Goal: Task Accomplishment & Management: Use online tool/utility

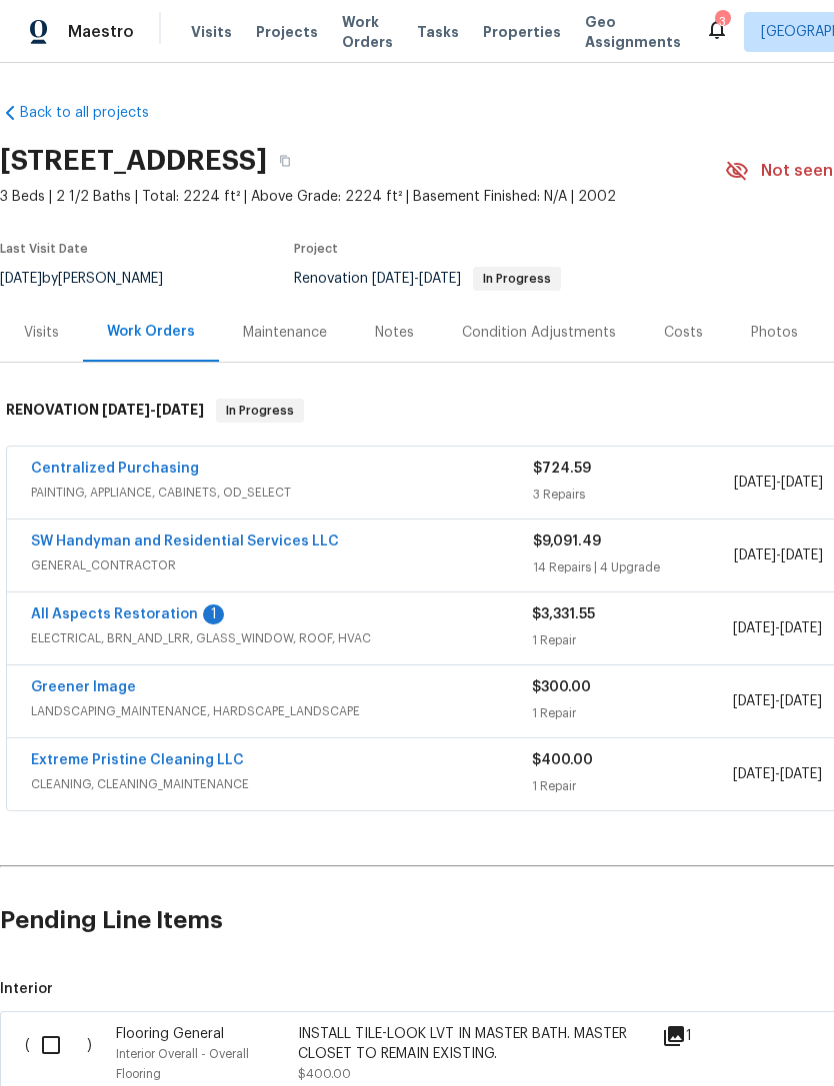
click at [100, 608] on link "All Aspects Restoration" at bounding box center [114, 615] width 167 height 14
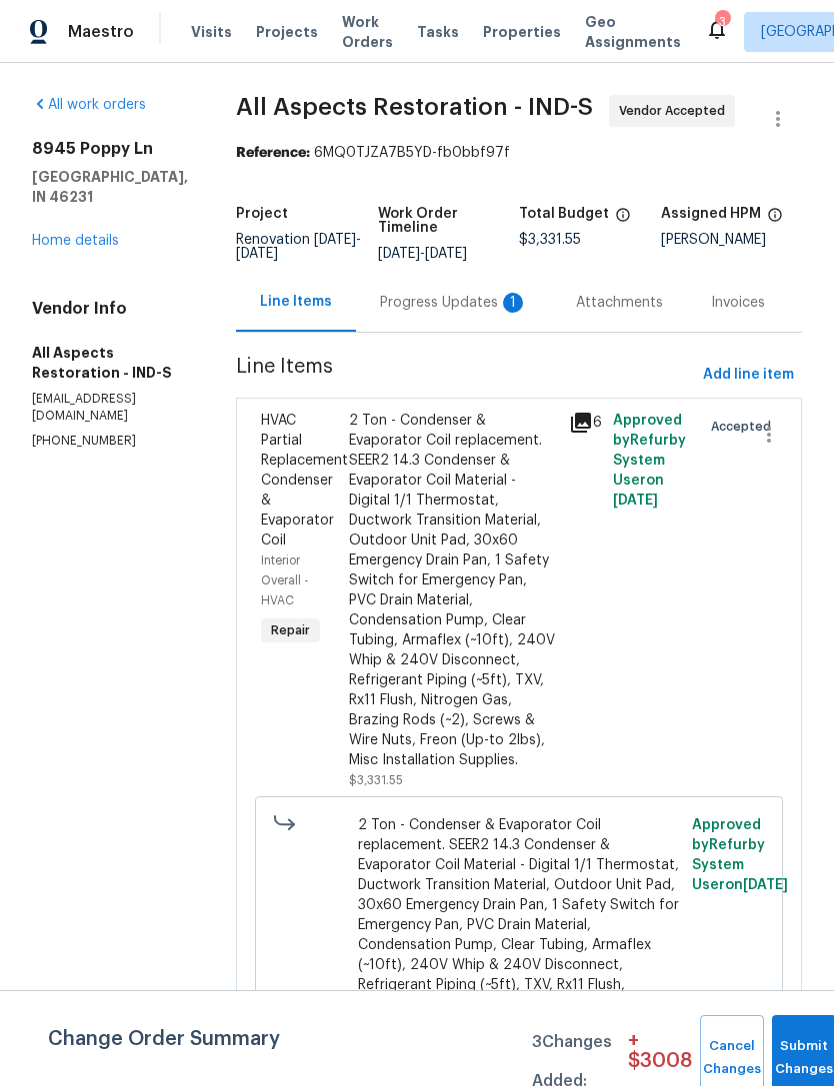
click at [468, 300] on div "Progress Updates 1" at bounding box center [454, 303] width 148 height 20
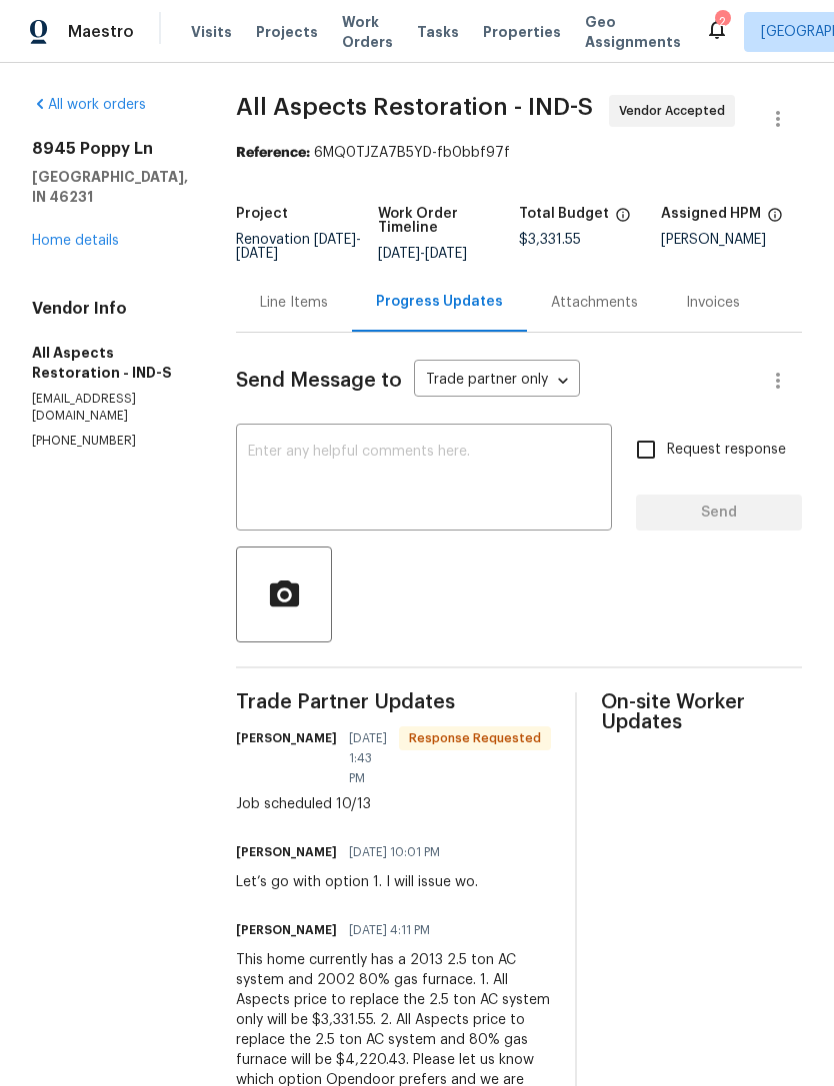
click at [603, 590] on div at bounding box center [519, 595] width 566 height 96
click at [286, 301] on div "Line Items" at bounding box center [294, 303] width 68 height 20
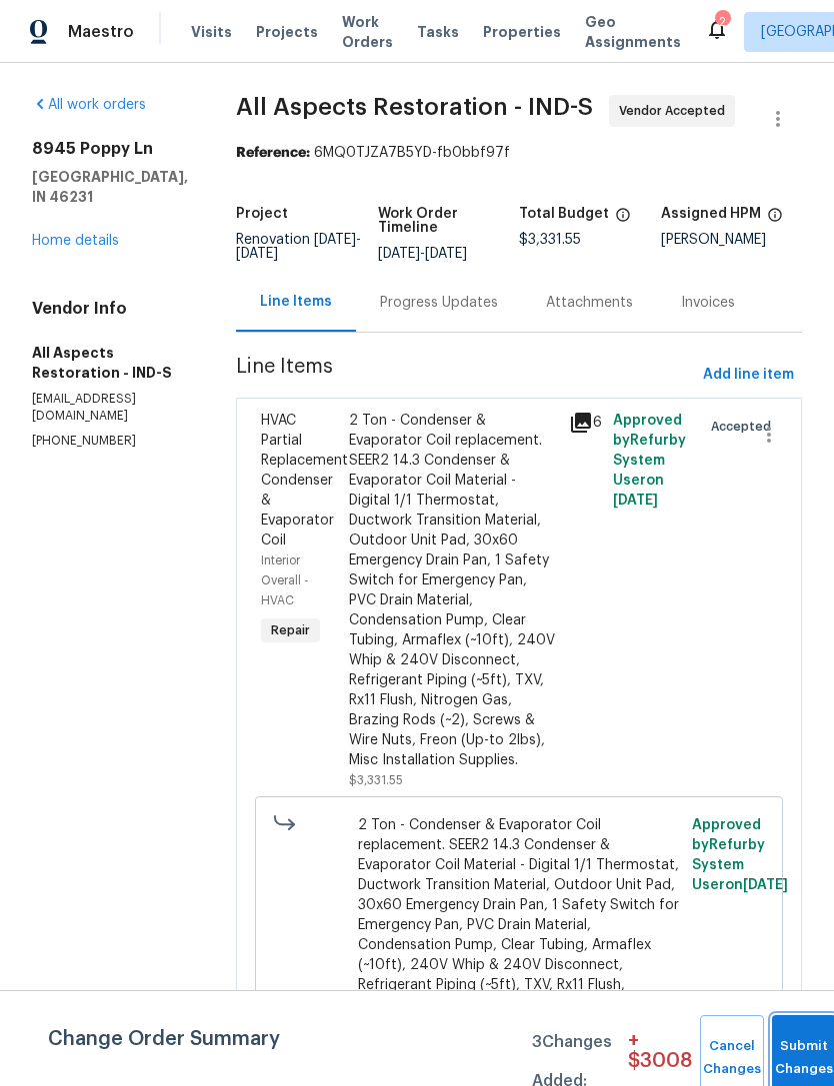
click at [795, 1047] on button "Submit Changes" at bounding box center [804, 1058] width 64 height 86
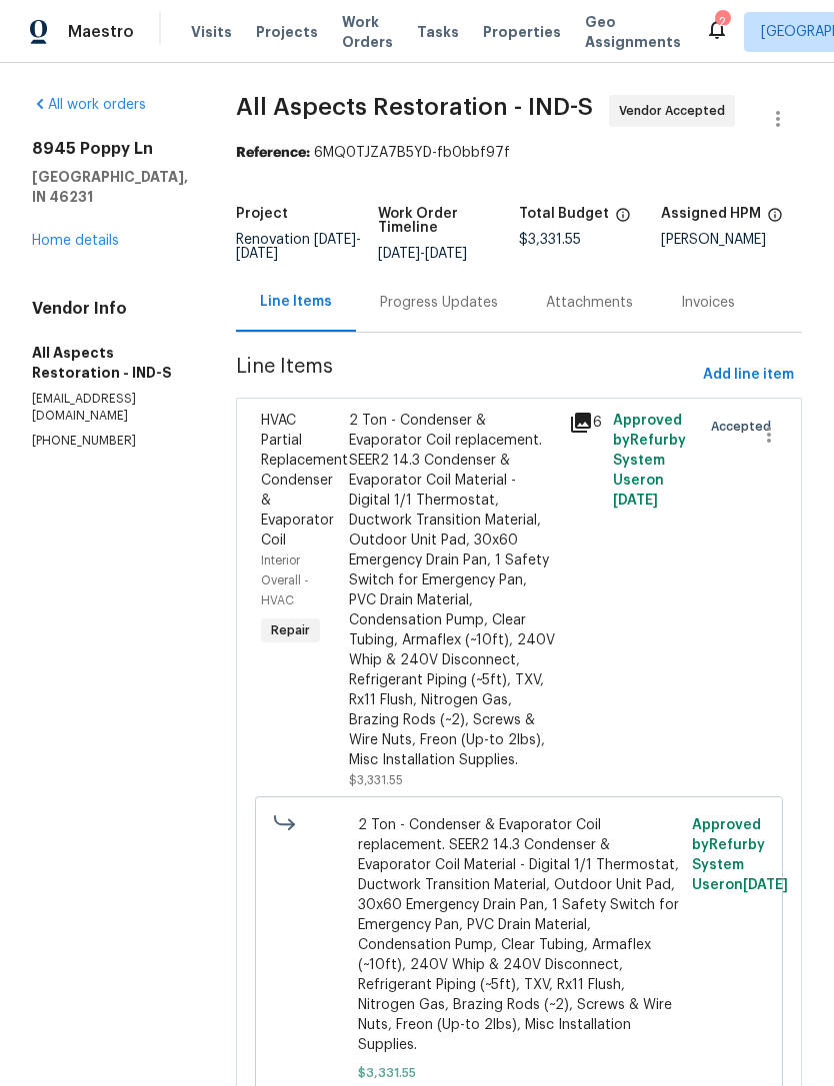
click at [70, 234] on link "Home details" at bounding box center [75, 241] width 87 height 14
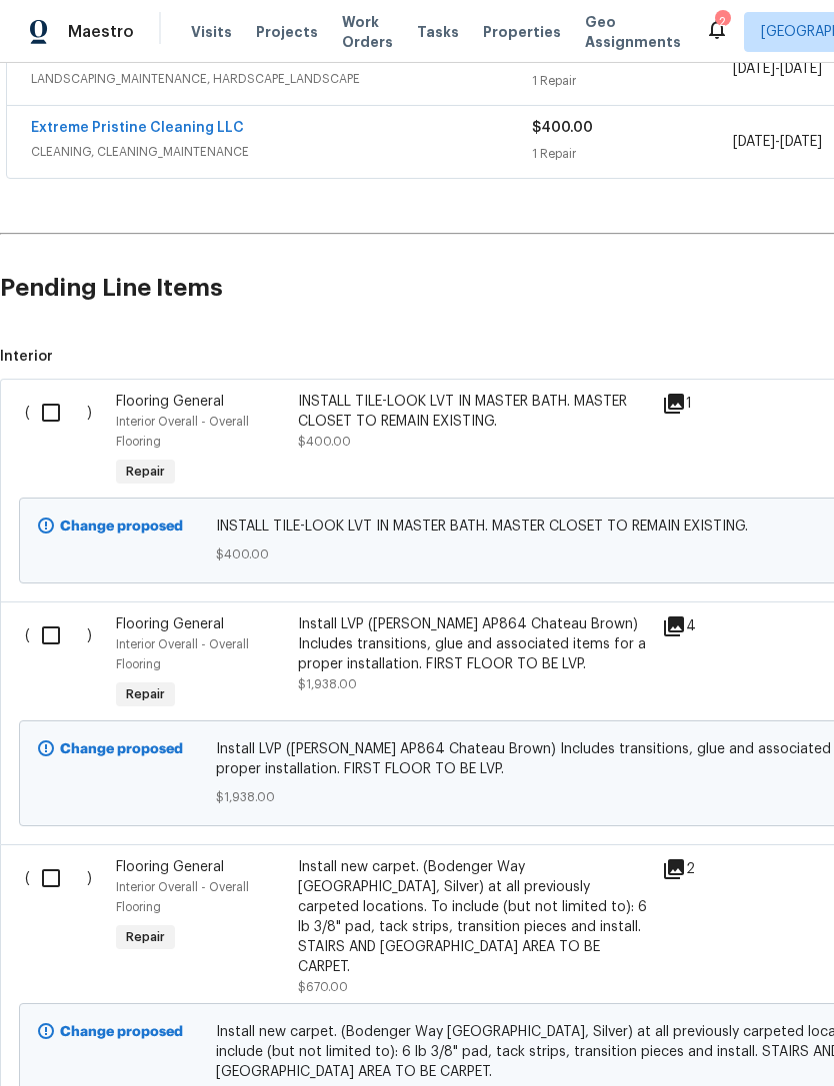
scroll to position [633, 0]
click at [54, 414] on input "checkbox" at bounding box center [58, 413] width 57 height 42
checkbox input "true"
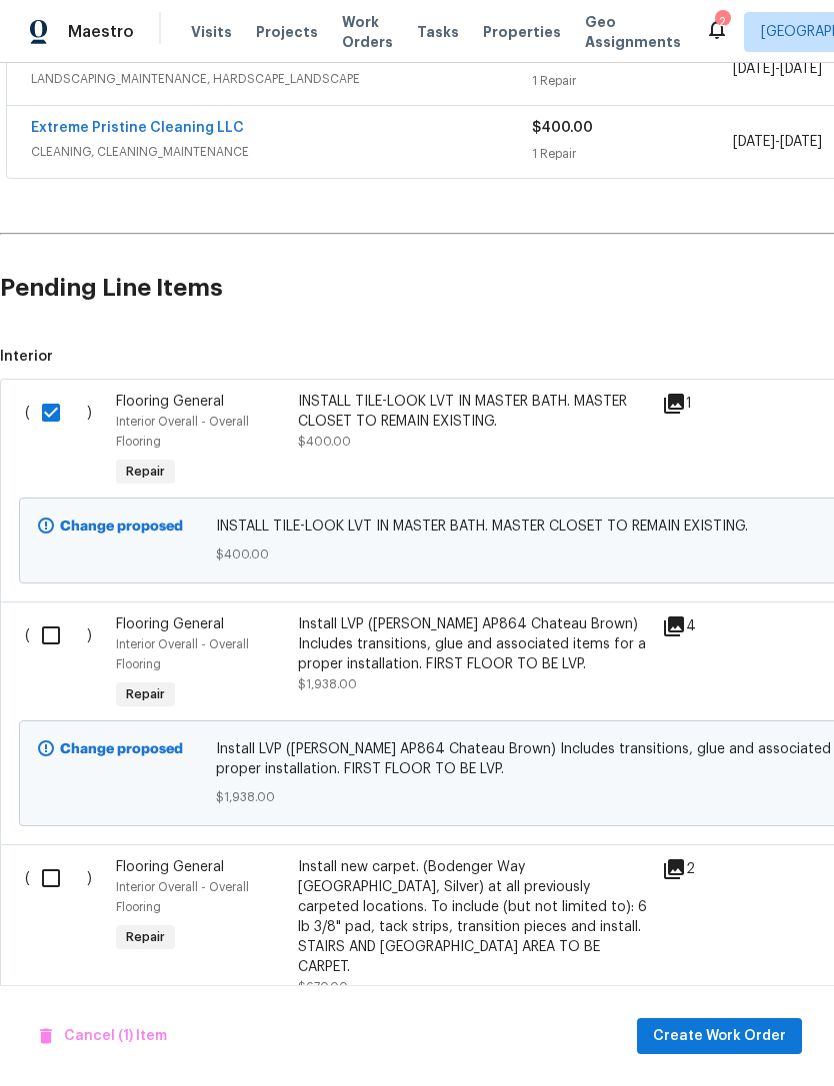
click at [52, 637] on input "checkbox" at bounding box center [58, 636] width 57 height 42
checkbox input "true"
click at [42, 889] on input "checkbox" at bounding box center [58, 879] width 57 height 42
checkbox input "true"
click at [756, 1033] on span "Create Work Order" at bounding box center [719, 1036] width 133 height 25
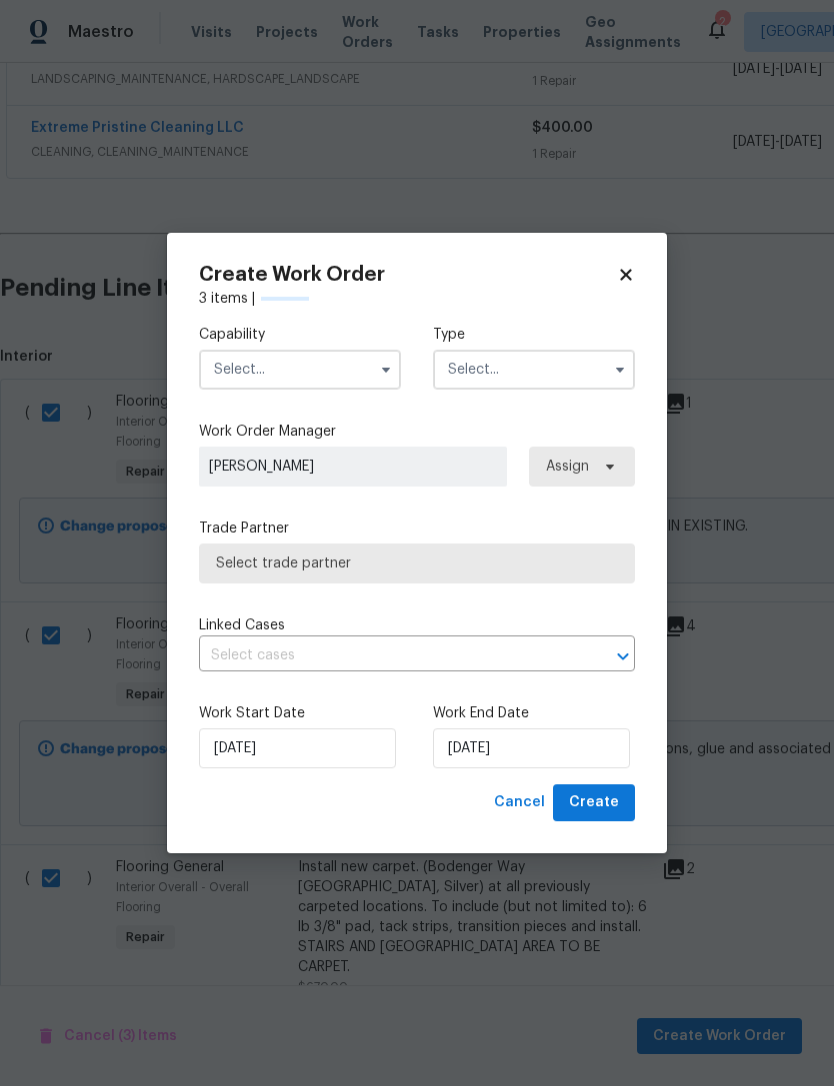
checkbox input "false"
click at [234, 364] on input "text" at bounding box center [300, 370] width 202 height 40
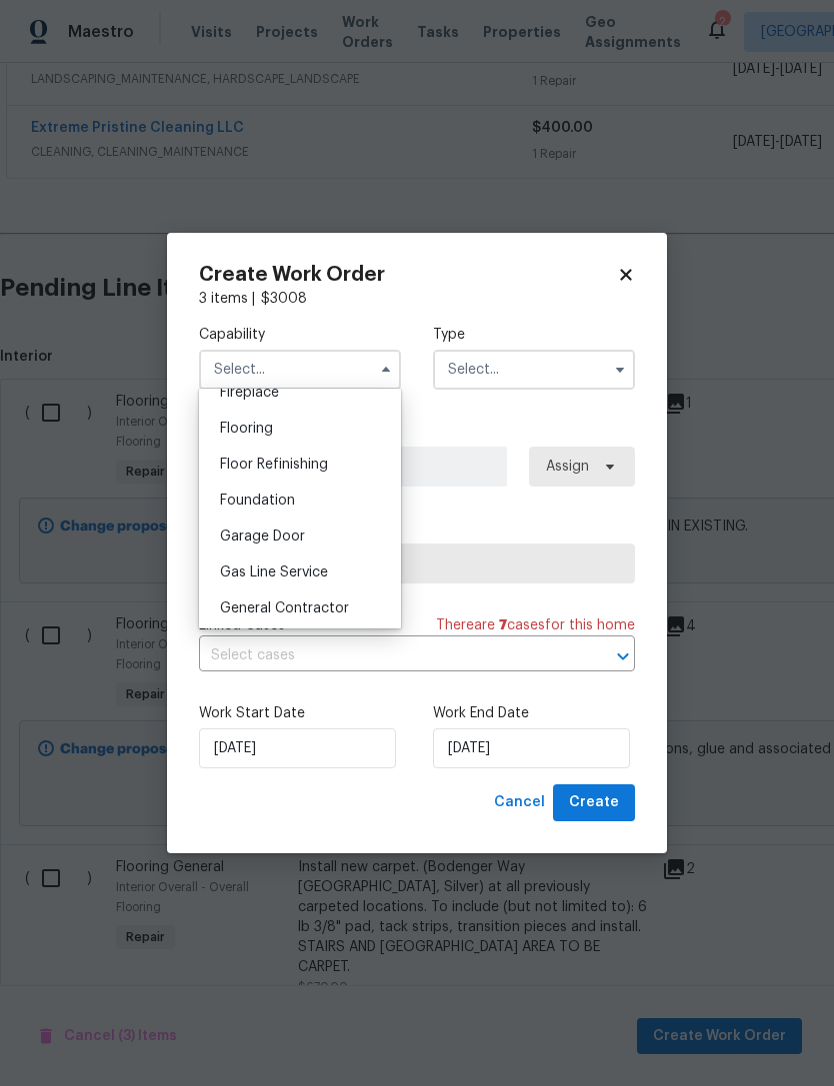
scroll to position [760, 0]
click at [221, 429] on span "Flooring" at bounding box center [246, 428] width 53 height 14
type input "Flooring"
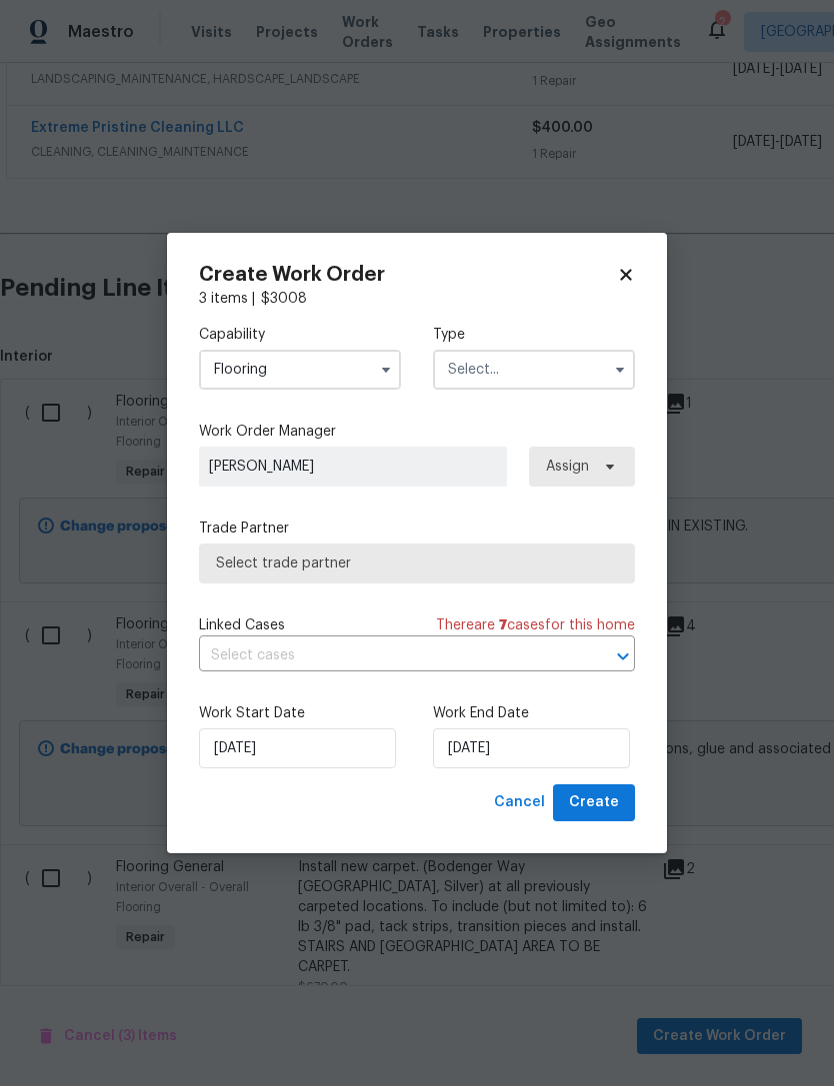
click at [479, 350] on input "text" at bounding box center [534, 370] width 202 height 40
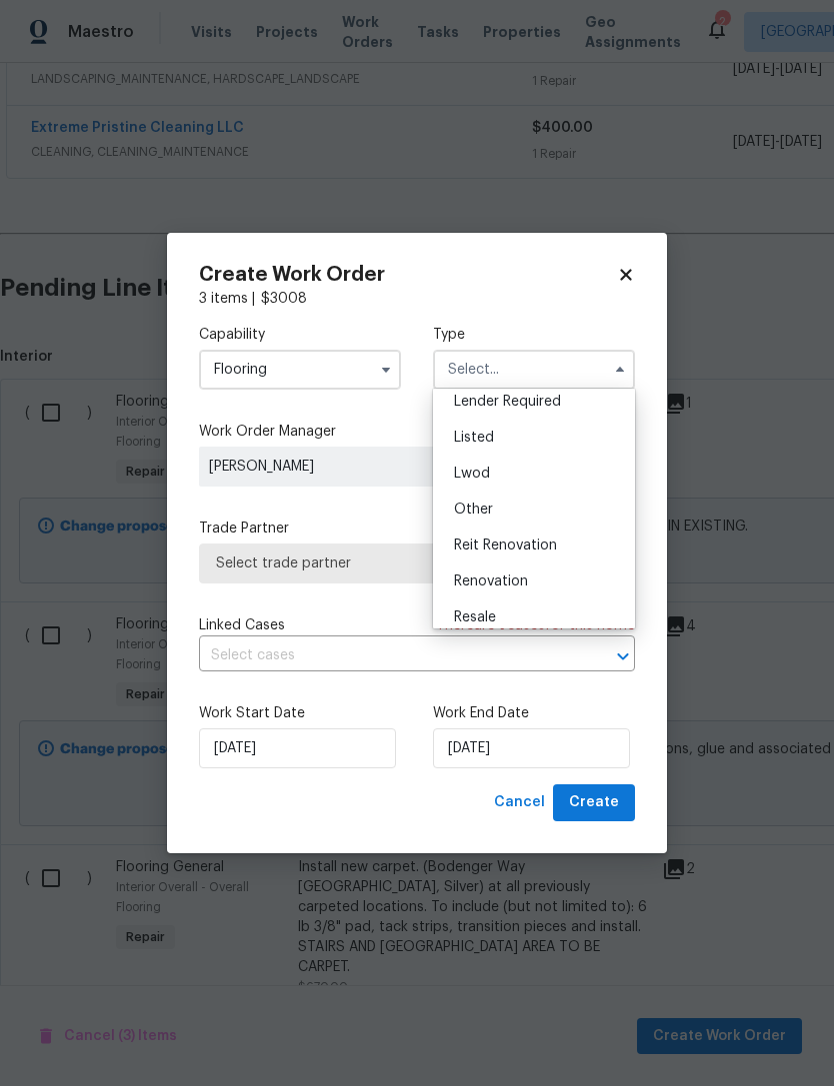
scroll to position [155, 0]
click at [471, 584] on span "Renovation" at bounding box center [491, 581] width 74 height 14
type input "Renovation"
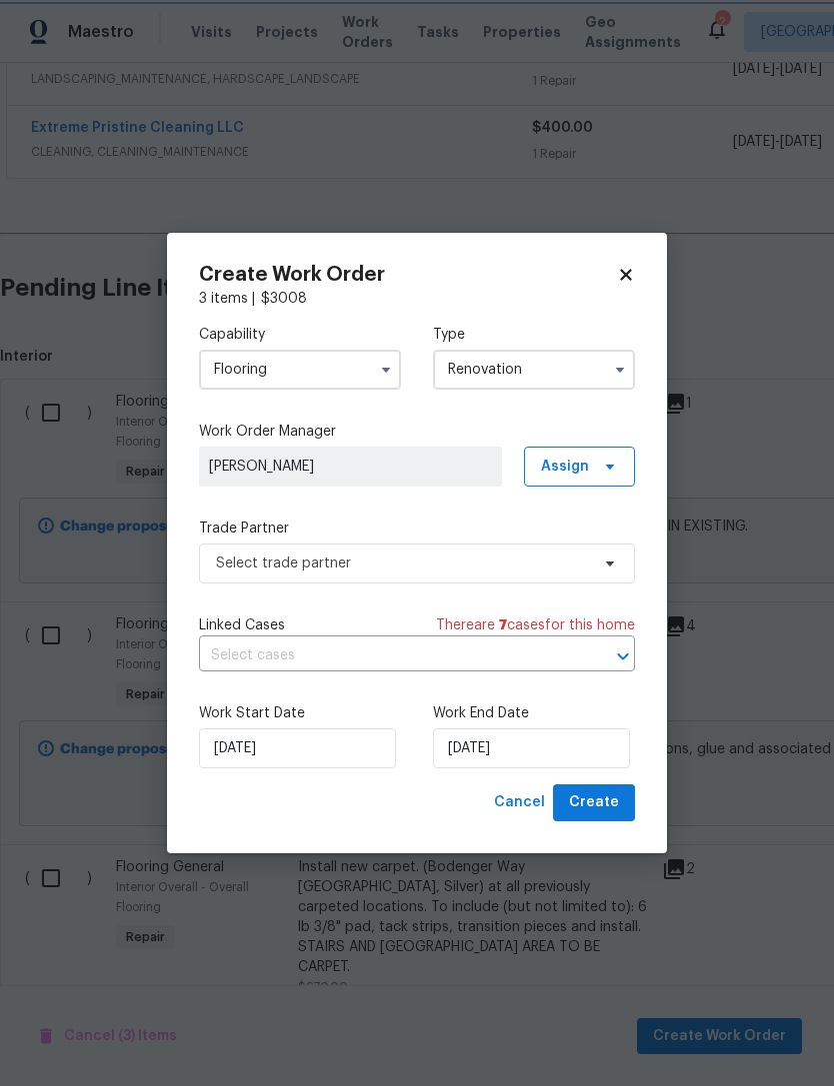
scroll to position [0, 0]
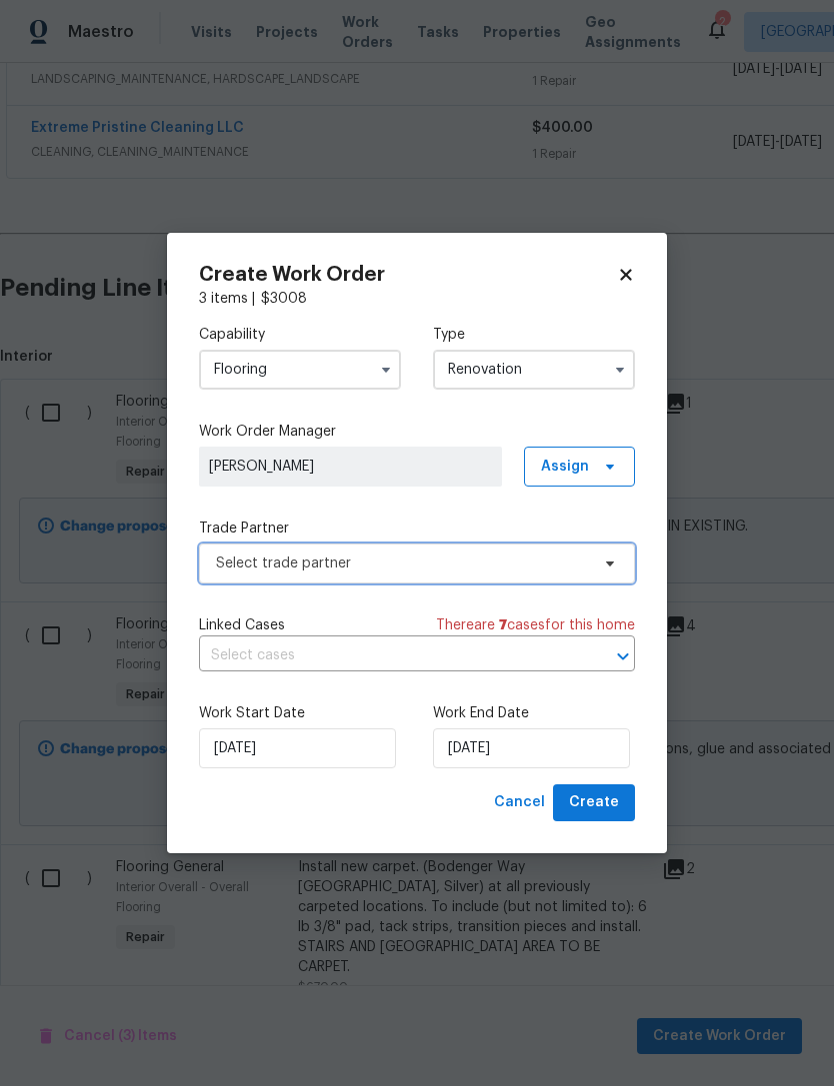
click at [224, 572] on span "Select trade partner" at bounding box center [402, 564] width 373 height 20
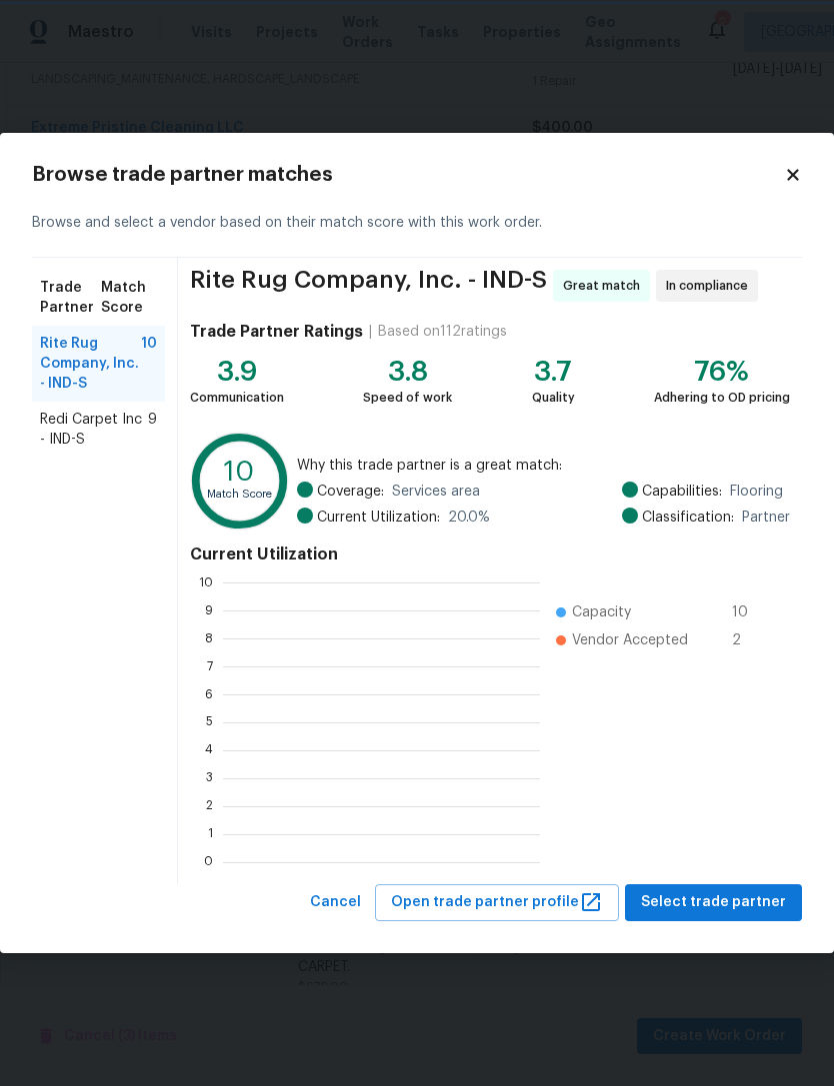
scroll to position [2, 2]
click at [66, 449] on span "Redi Carpet Inc - IND-S" at bounding box center [94, 430] width 108 height 40
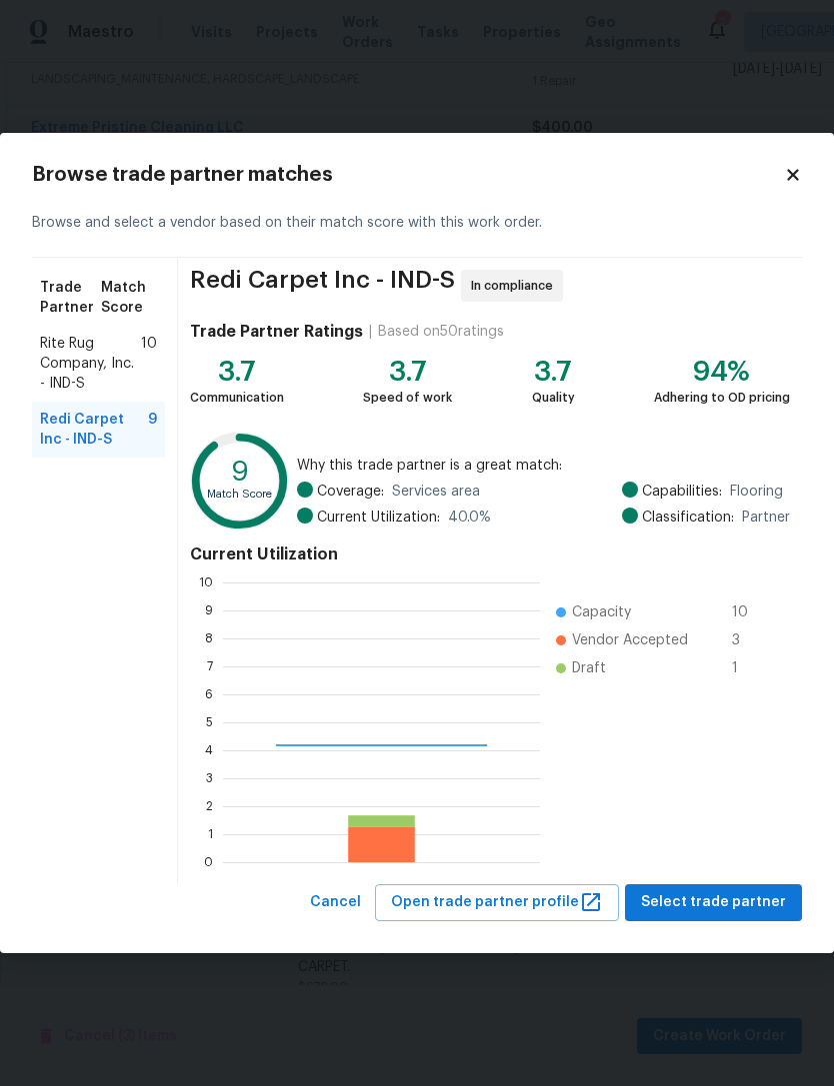
scroll to position [280, 317]
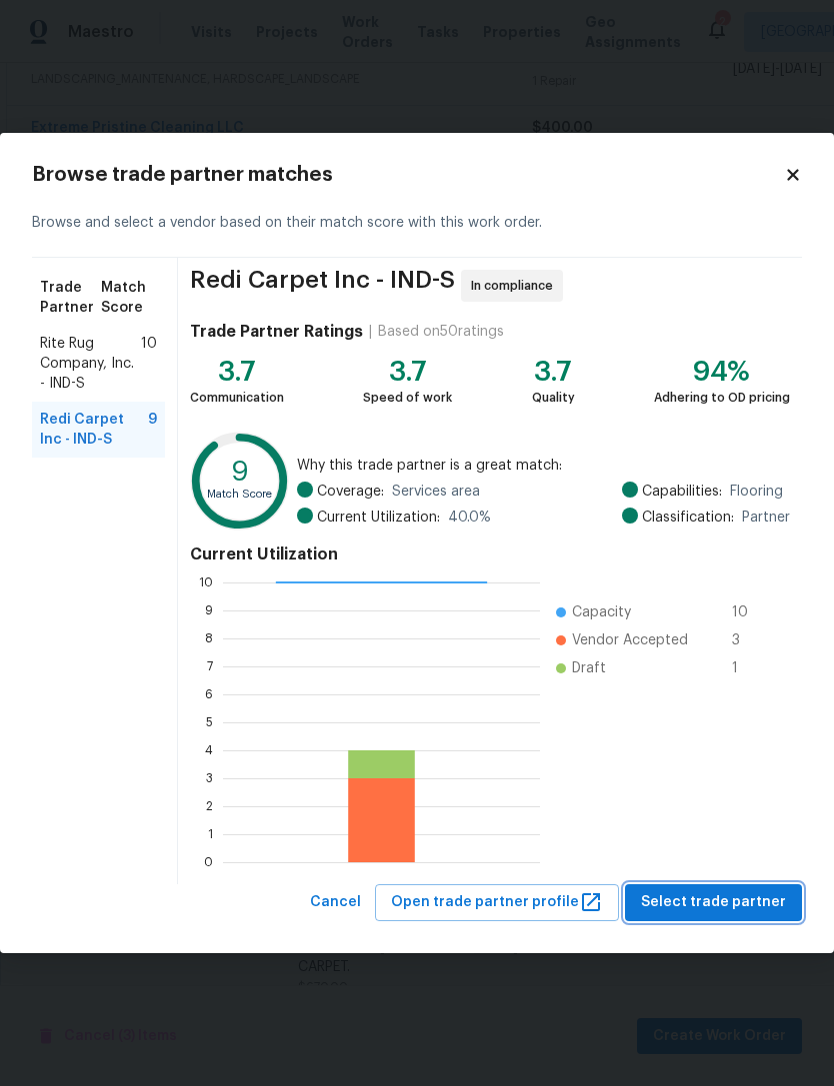
click at [740, 907] on span "Select trade partner" at bounding box center [713, 903] width 145 height 25
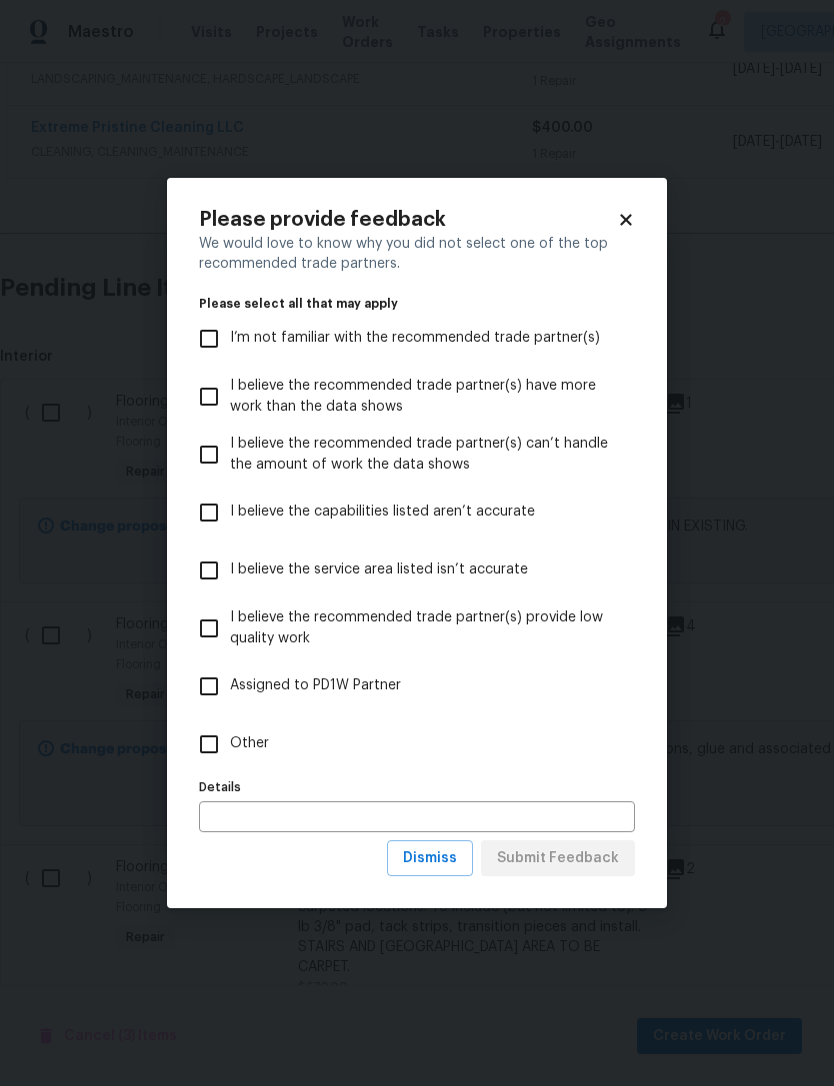
click at [224, 752] on input "Other" at bounding box center [209, 745] width 42 height 42
checkbox input "true"
click at [221, 815] on input "text" at bounding box center [417, 817] width 436 height 31
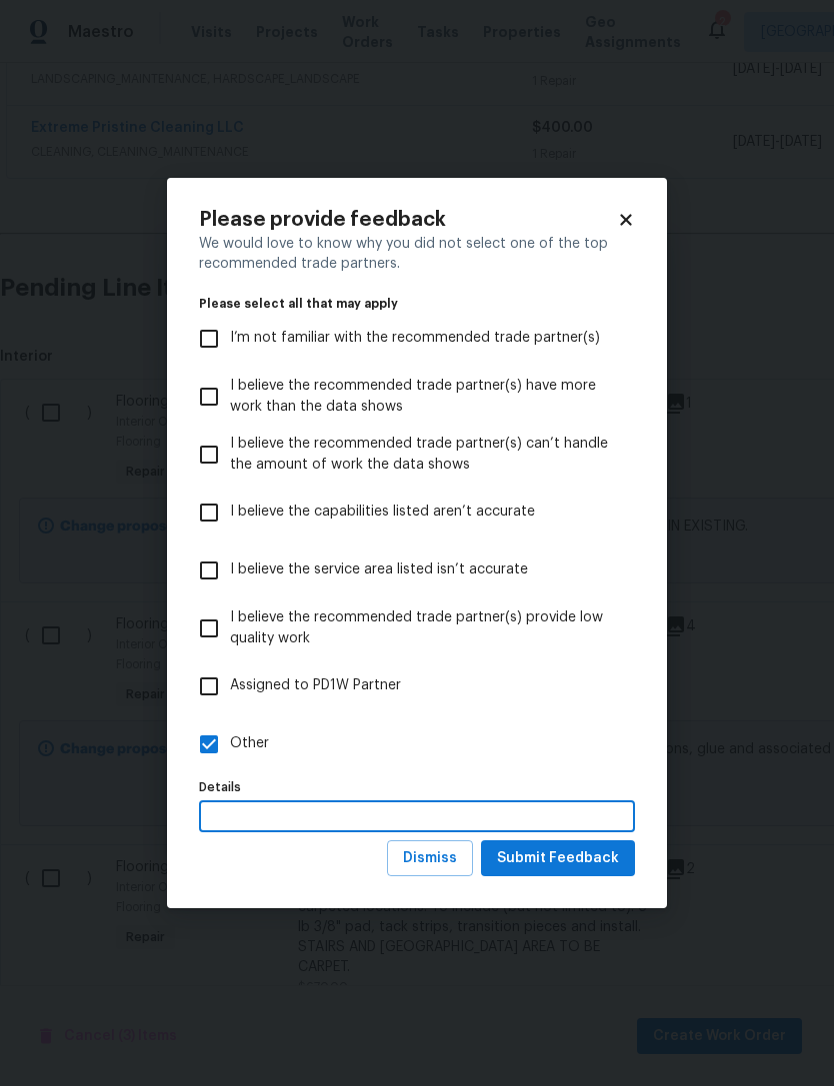
scroll to position [64, 0]
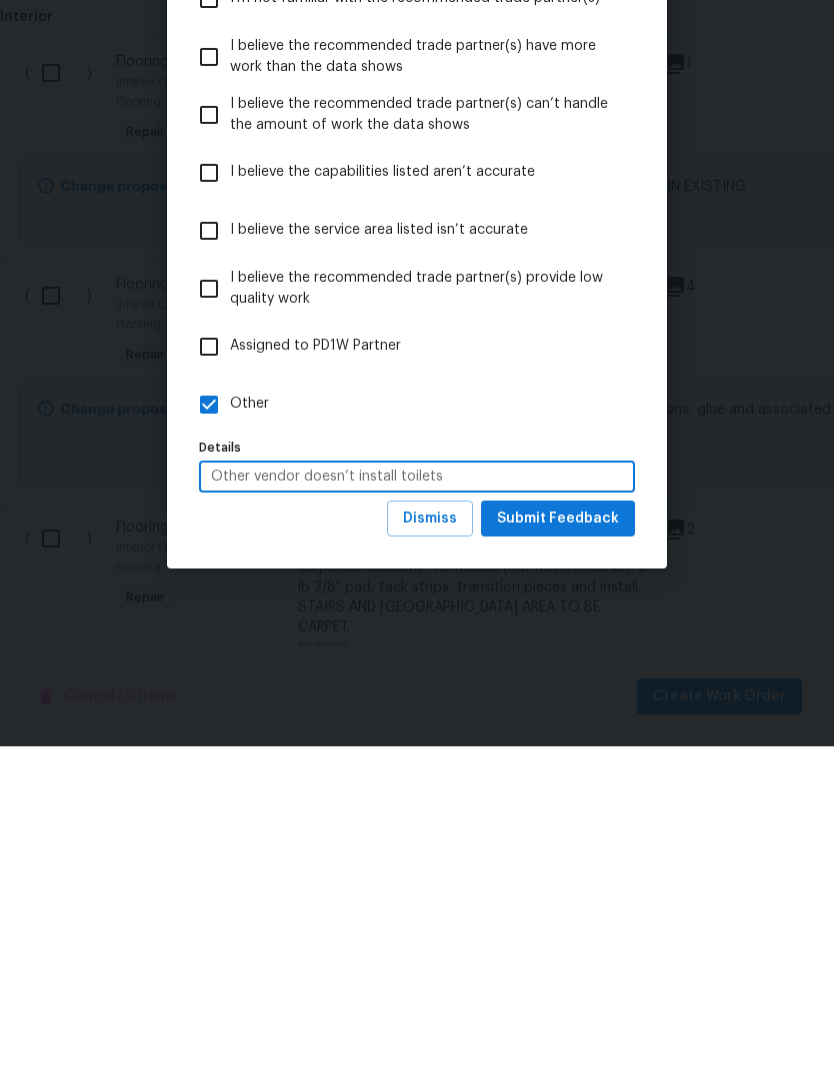
type input "Other vendor doesn’t install toilets"
click at [591, 847] on span "Submit Feedback" at bounding box center [558, 859] width 122 height 25
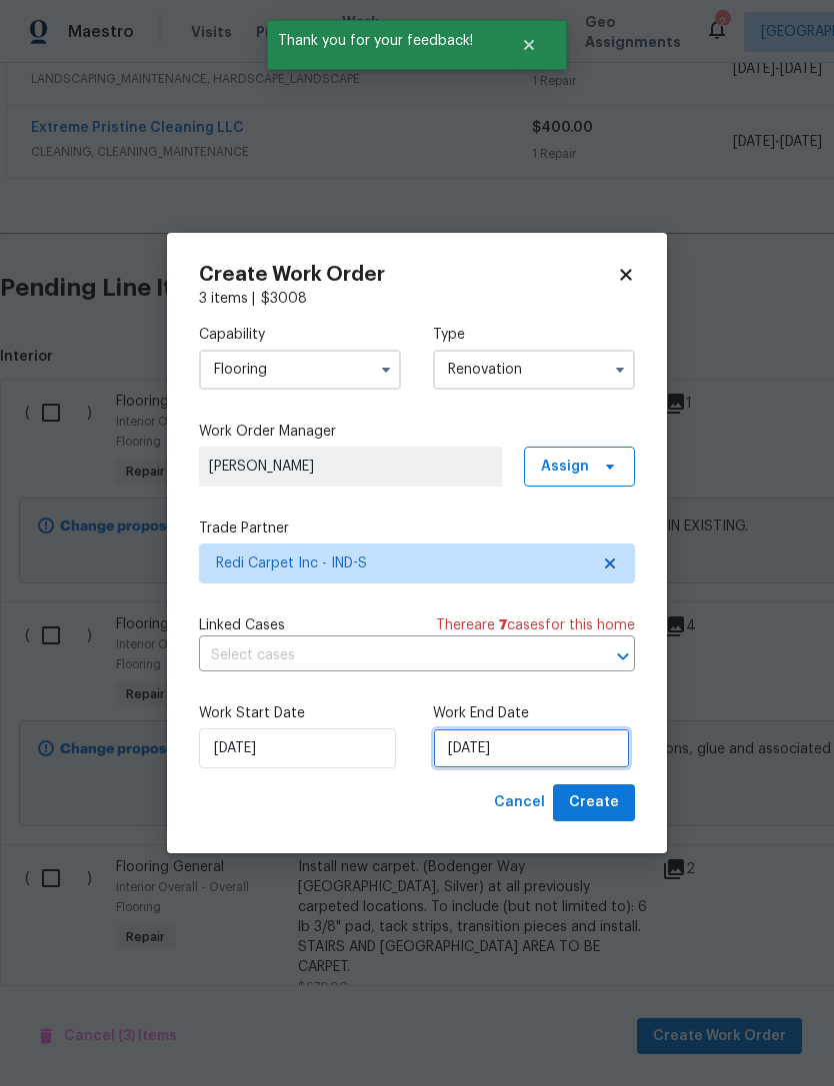
click at [554, 754] on input "[DATE]" at bounding box center [531, 749] width 197 height 40
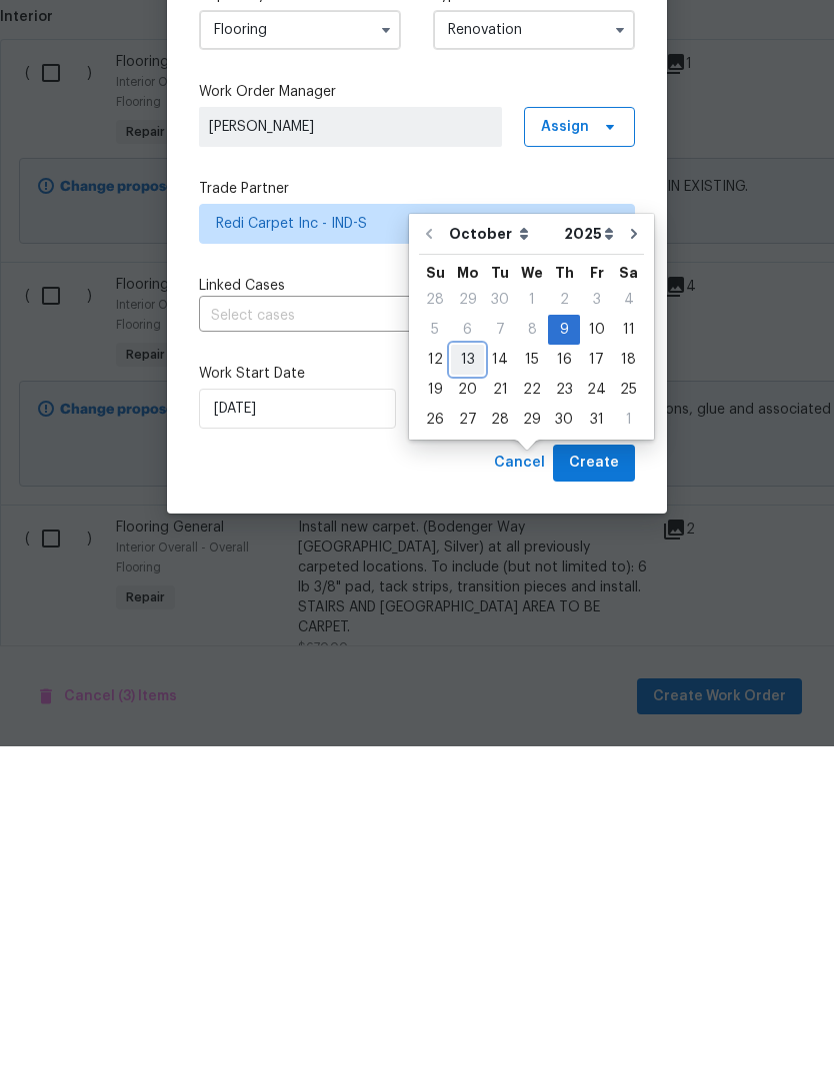
click at [462, 686] on div "13" at bounding box center [467, 700] width 33 height 28
type input "10/13/2025"
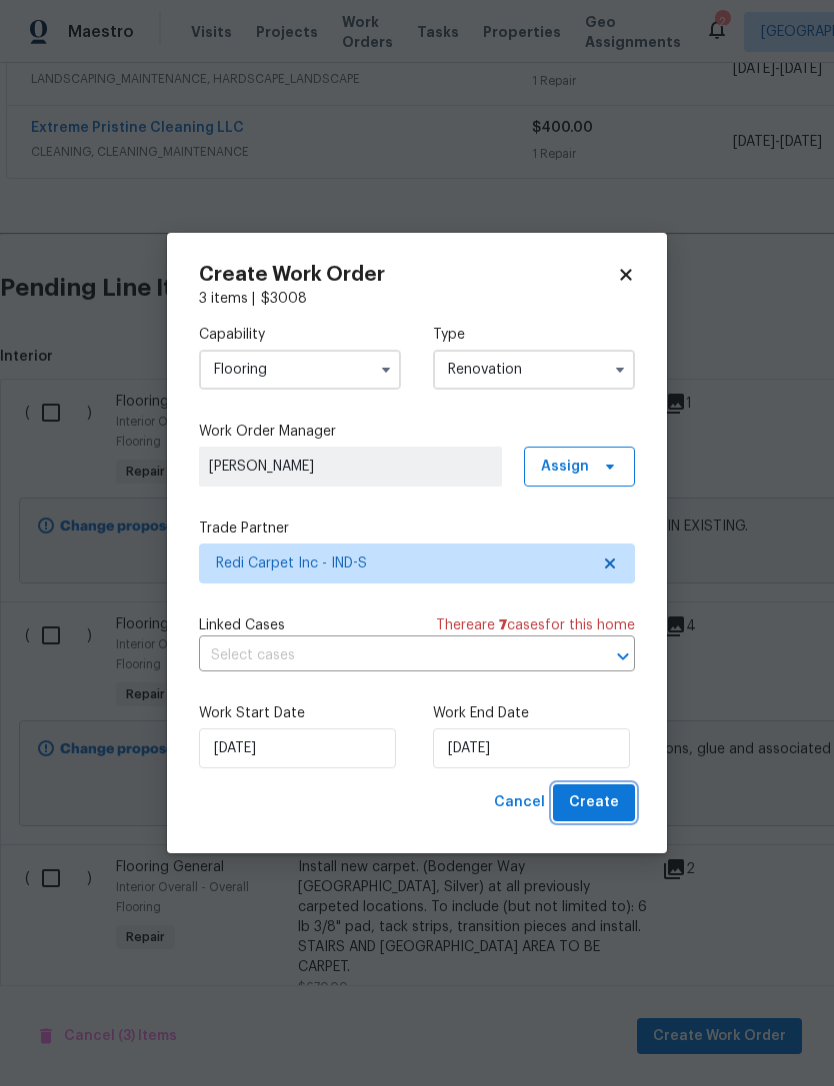
click at [618, 808] on span "Create" at bounding box center [594, 803] width 50 height 25
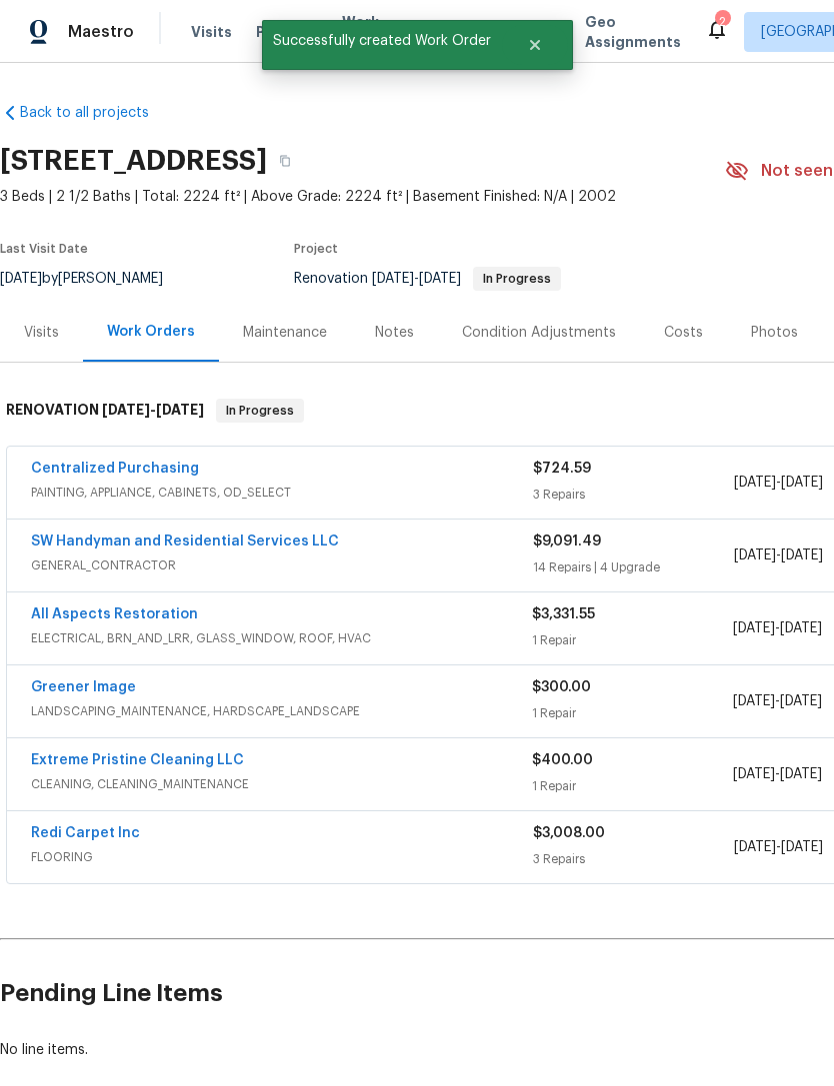
scroll to position [0, 0]
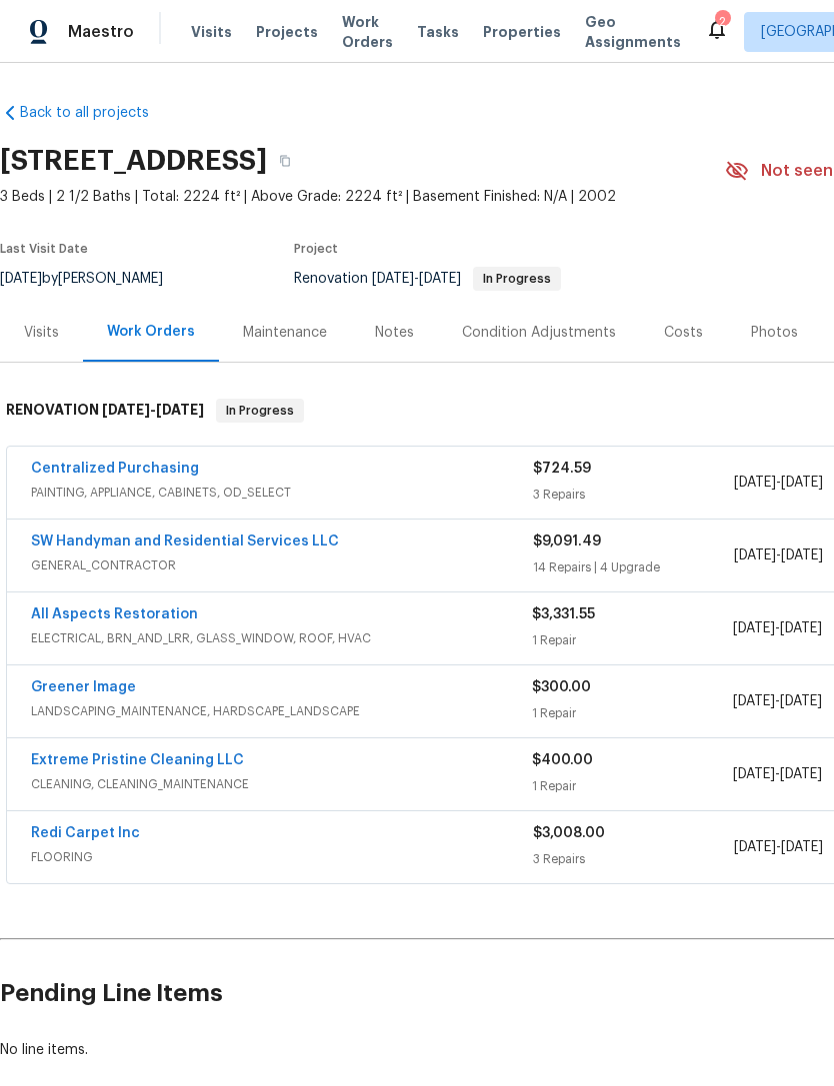
click at [76, 827] on link "Redi Carpet Inc" at bounding box center [85, 834] width 109 height 14
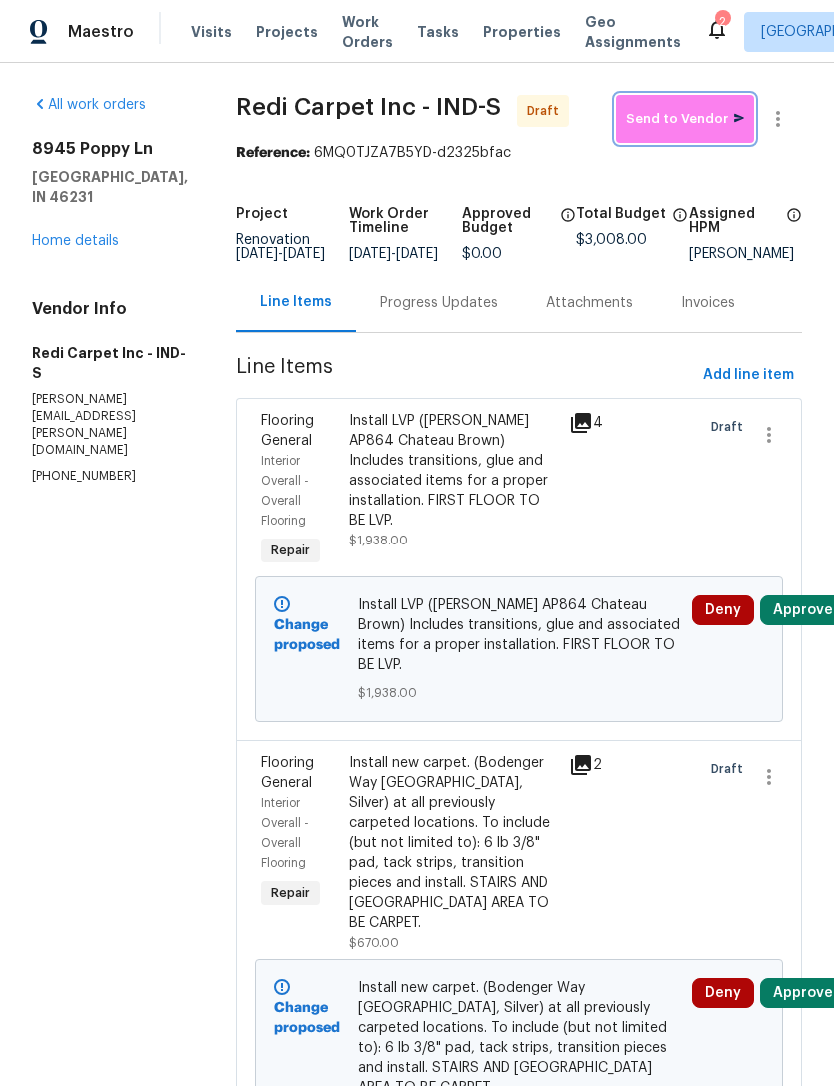
click at [702, 121] on span "Send to Vendor" at bounding box center [685, 119] width 118 height 23
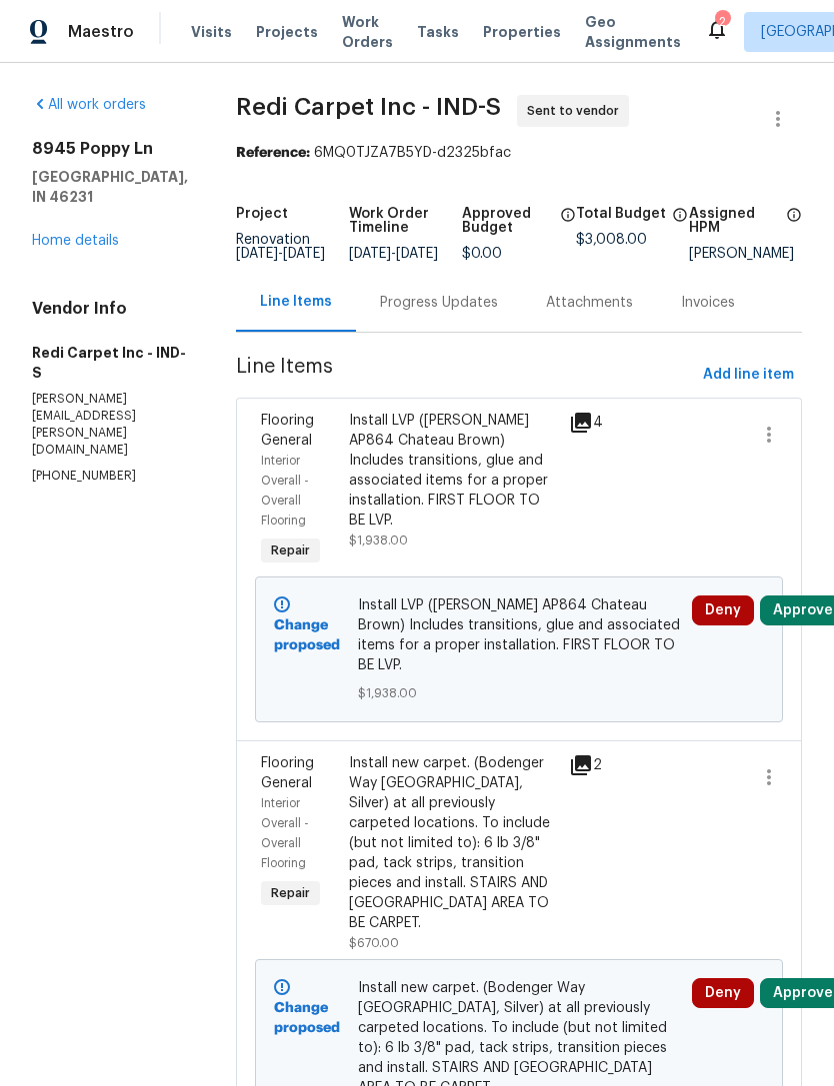
click at [60, 234] on link "Home details" at bounding box center [75, 241] width 87 height 14
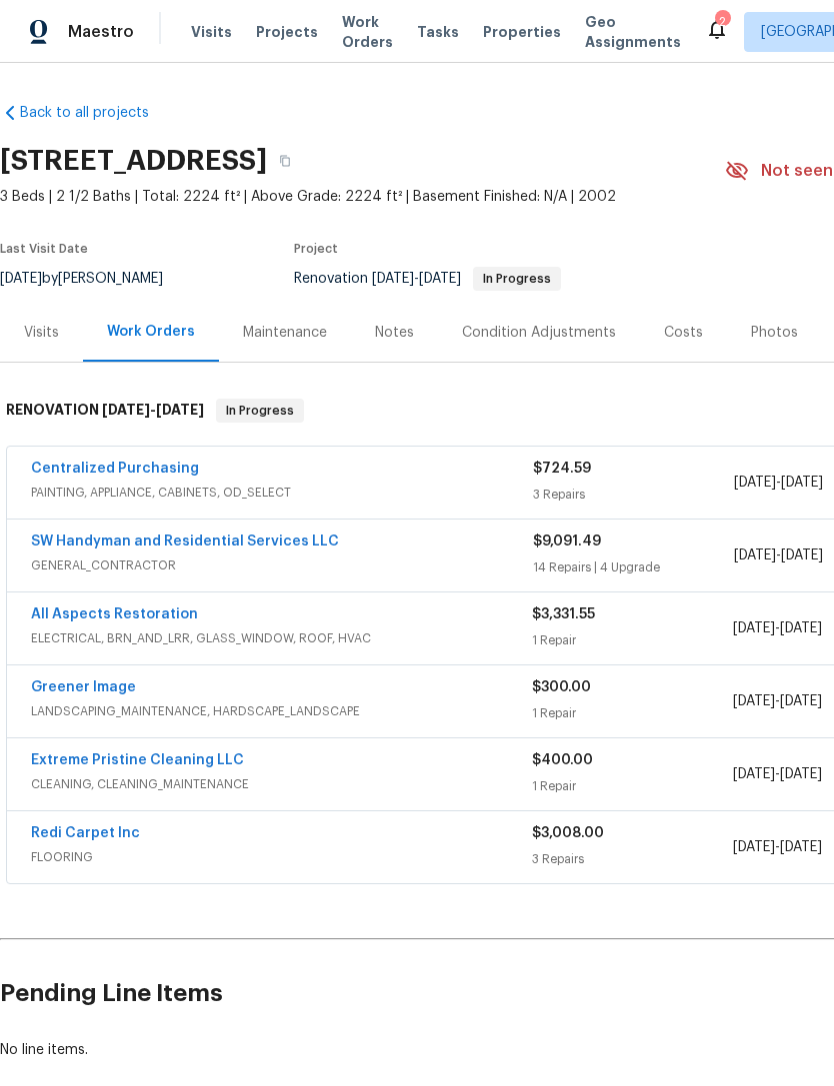
click at [66, 827] on link "Redi Carpet Inc" at bounding box center [85, 834] width 109 height 14
click at [705, 37] on icon at bounding box center [717, 29] width 24 height 24
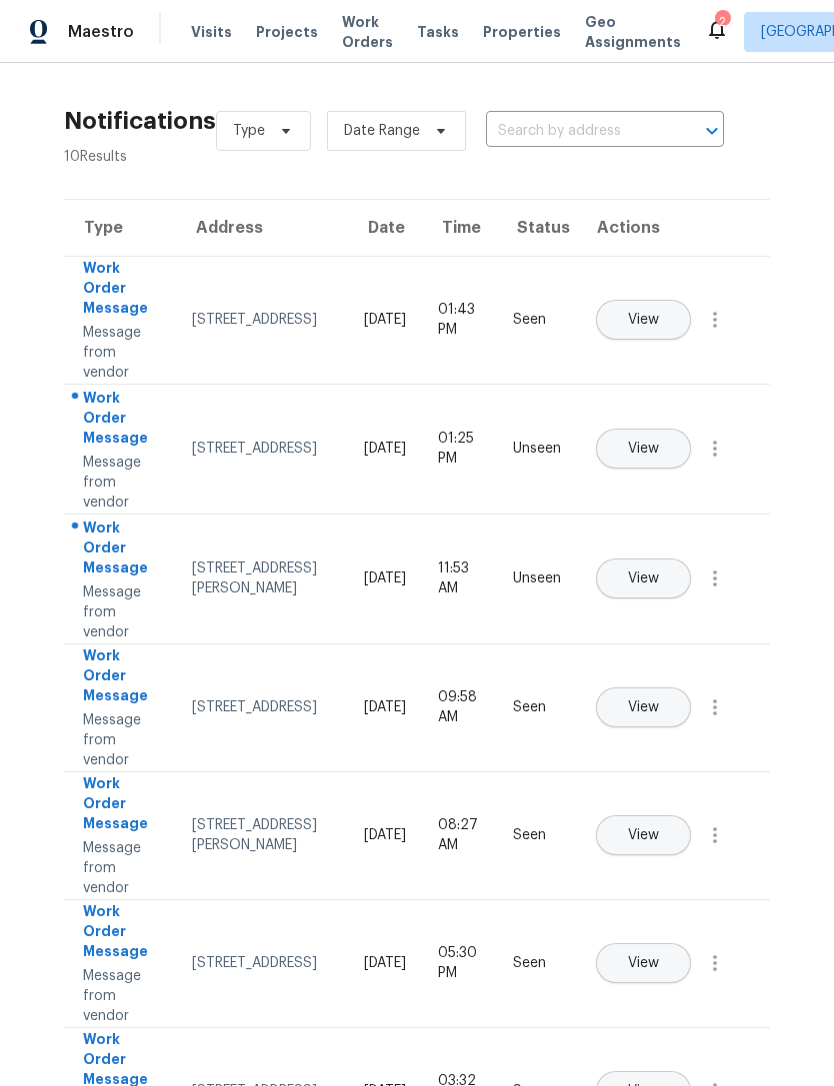
click at [691, 429] on button "View" at bounding box center [643, 449] width 95 height 40
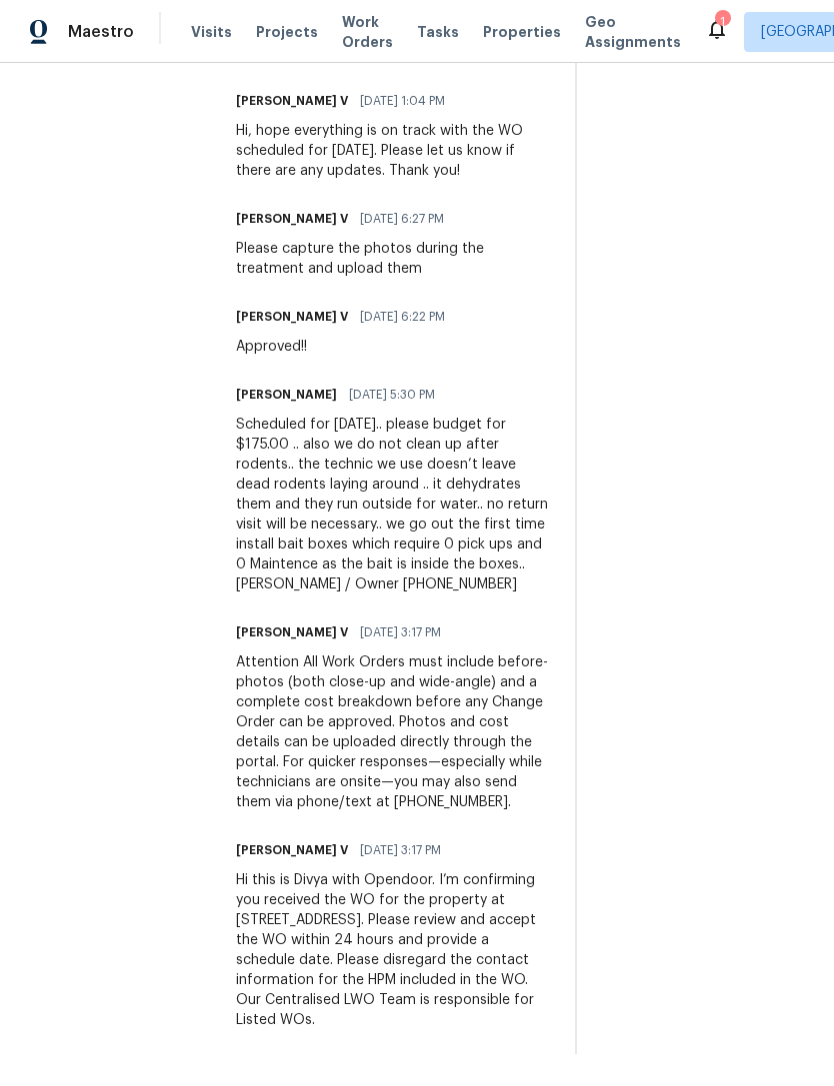
scroll to position [773, 0]
click at [709, 35] on icon at bounding box center [717, 30] width 16 height 20
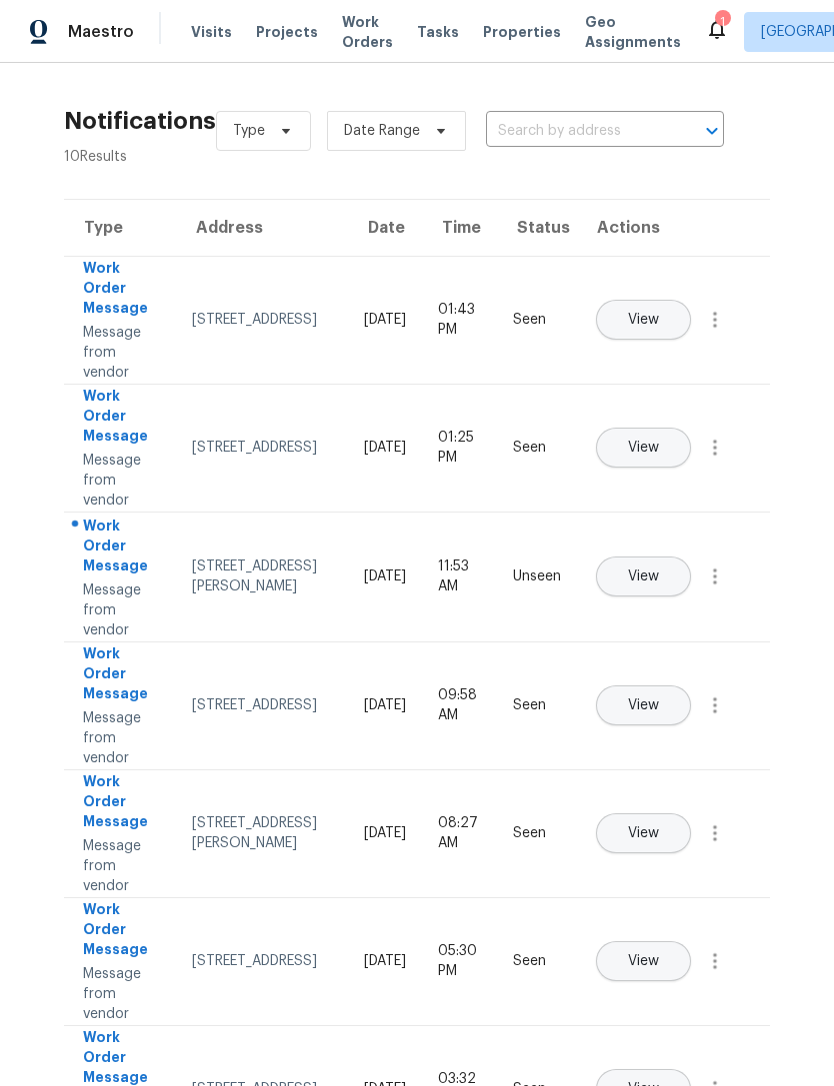
click at [691, 557] on button "View" at bounding box center [643, 577] width 95 height 40
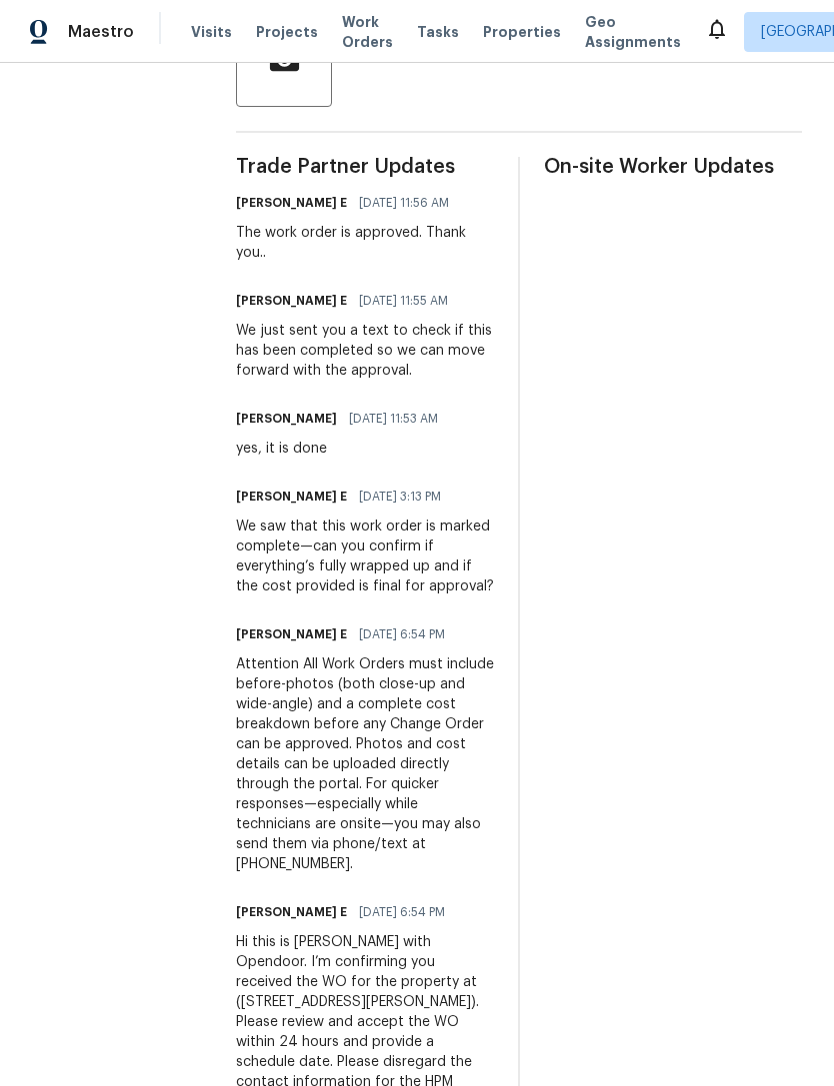
scroll to position [535, 0]
